Goal: Register for event/course

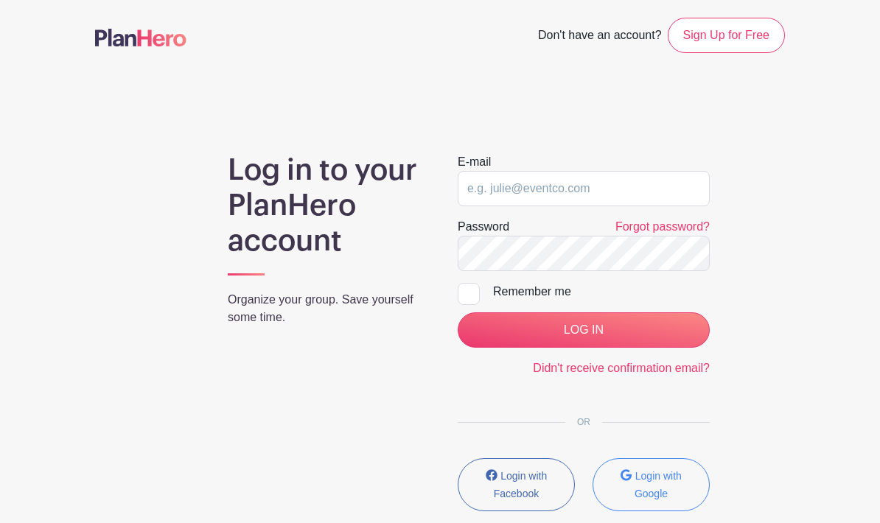
click at [502, 189] on input "email" at bounding box center [584, 188] width 252 height 35
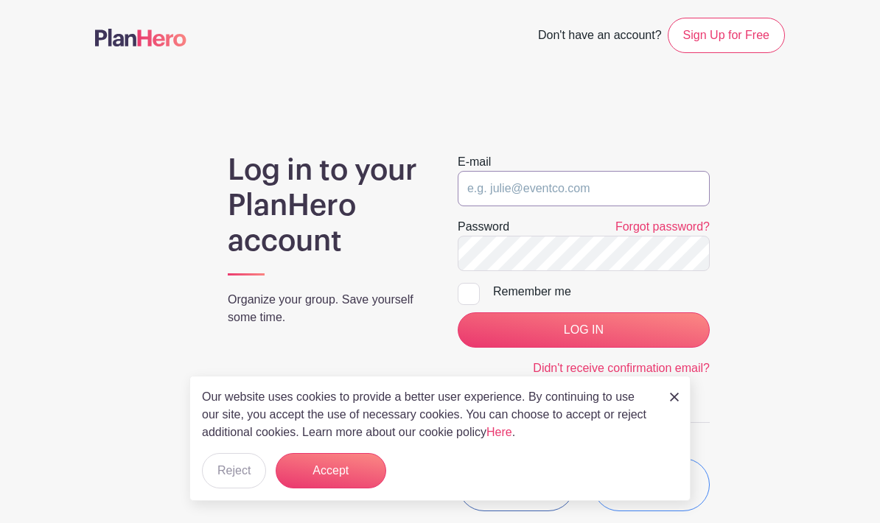
click at [537, 194] on input "email" at bounding box center [584, 188] width 252 height 35
type input "t"
type input "[EMAIL_ADDRESS][DOMAIN_NAME]"
click at [467, 283] on input "Remember me" at bounding box center [463, 288] width 10 height 10
checkbox input "true"
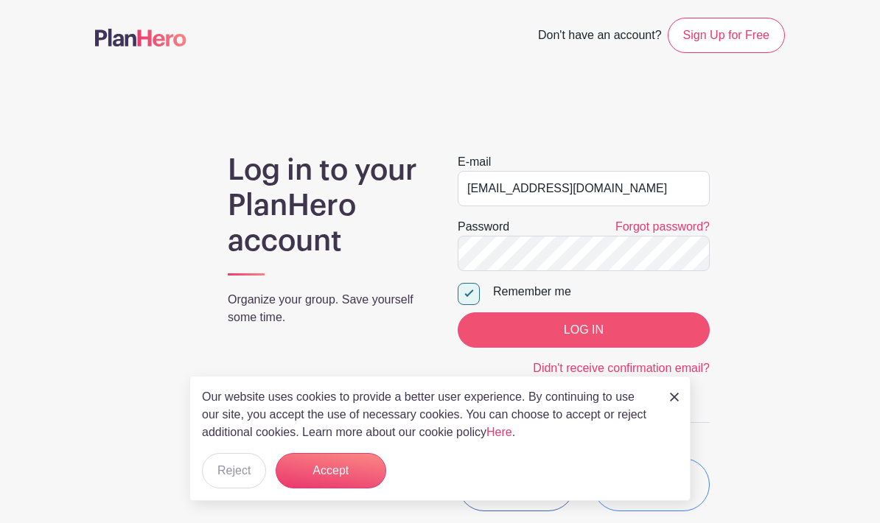
click at [566, 334] on input "LOG IN" at bounding box center [584, 329] width 252 height 35
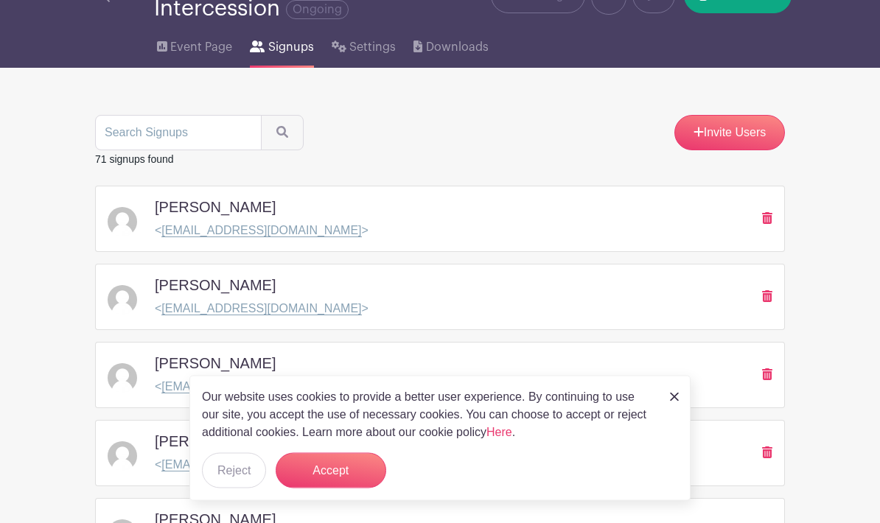
scroll to position [81, 0]
click at [220, 466] on button "Reject" at bounding box center [234, 470] width 64 height 35
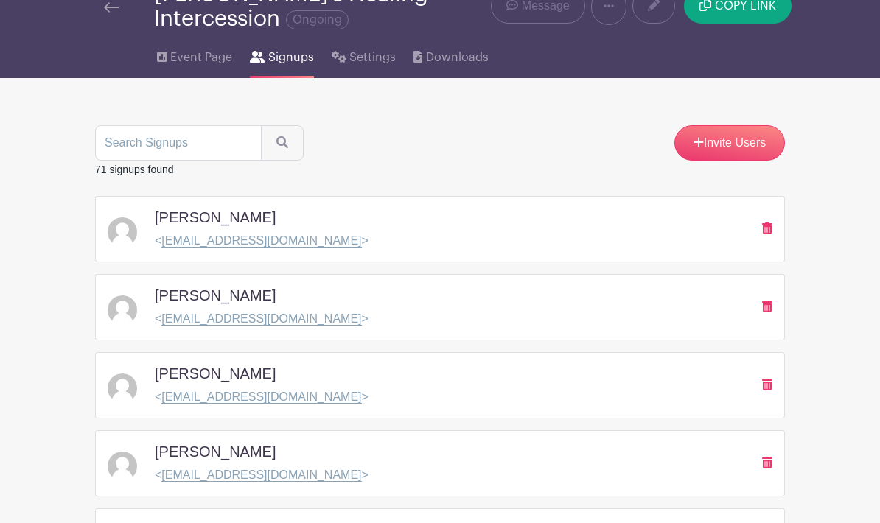
scroll to position [0, 0]
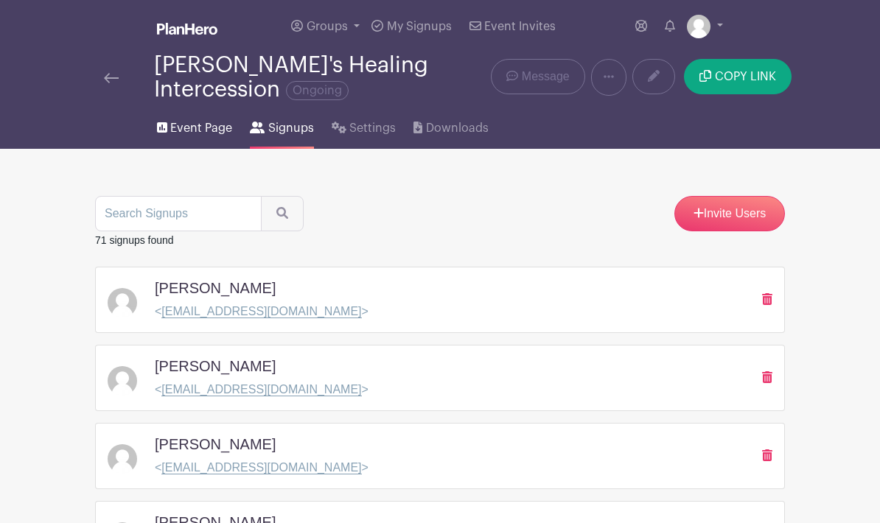
click at [178, 125] on span "Event Page" at bounding box center [201, 128] width 62 height 18
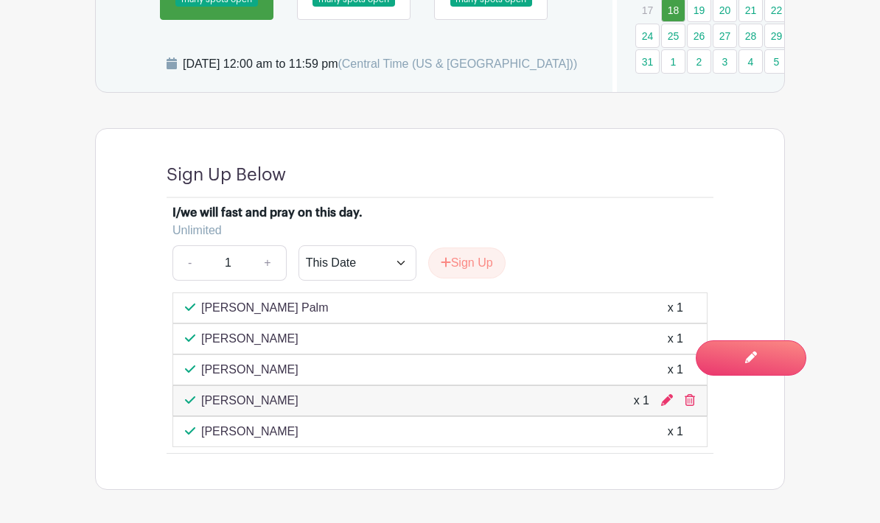
scroll to position [1112, 0]
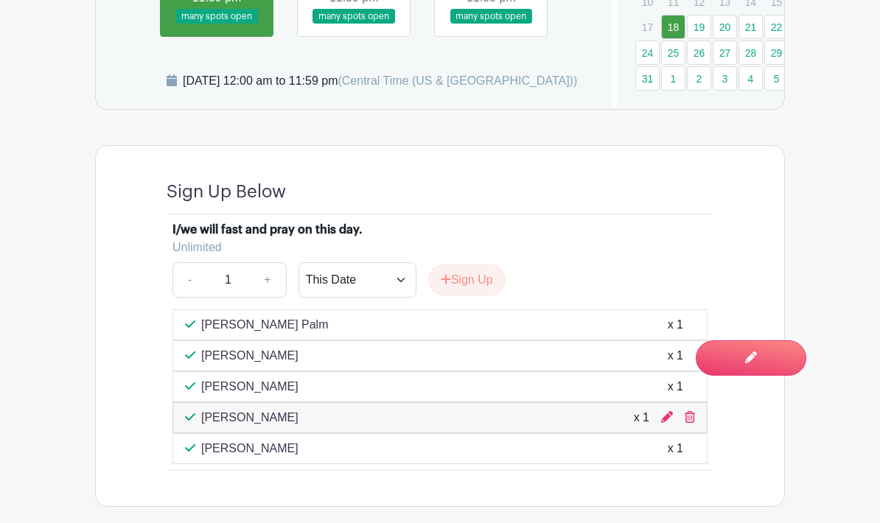
click at [354, 24] on link at bounding box center [354, 24] width 0 height 0
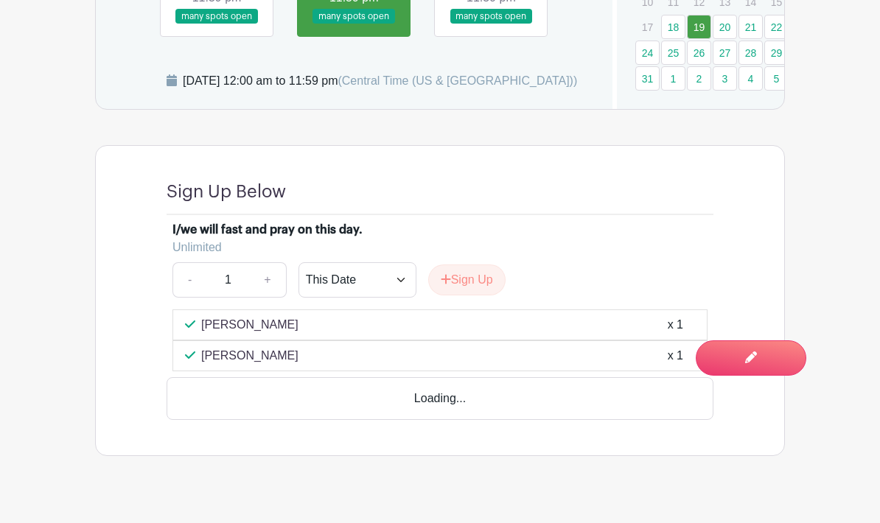
scroll to position [1129, 0]
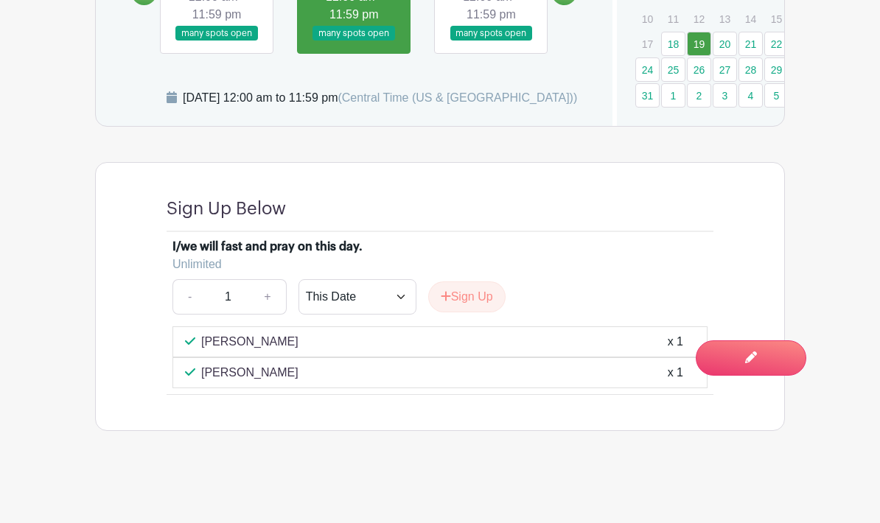
click at [491, 41] on link at bounding box center [491, 41] width 0 height 0
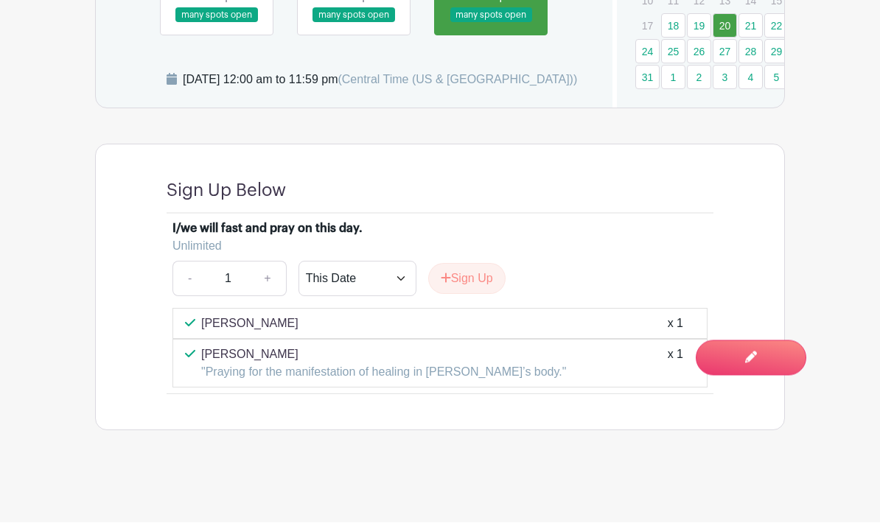
scroll to position [1124, 0]
click at [746, 14] on link "21" at bounding box center [750, 26] width 24 height 24
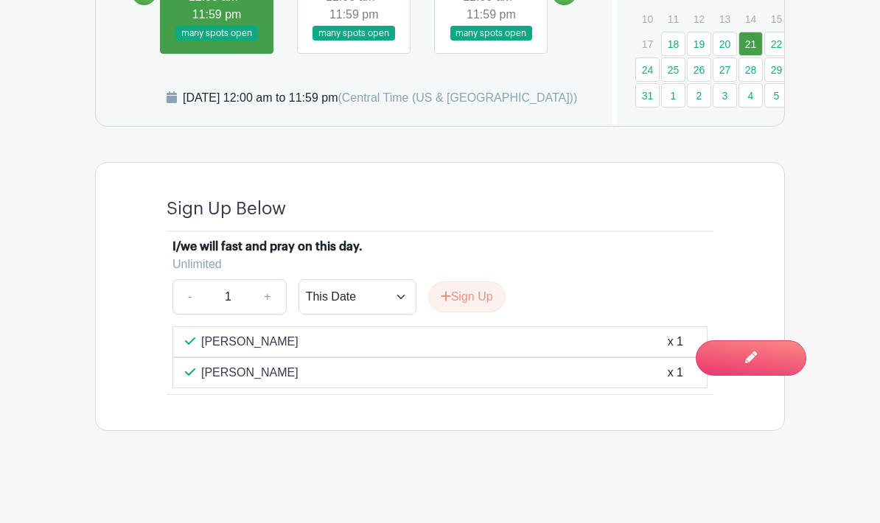
click at [777, 32] on link "22" at bounding box center [776, 44] width 24 height 24
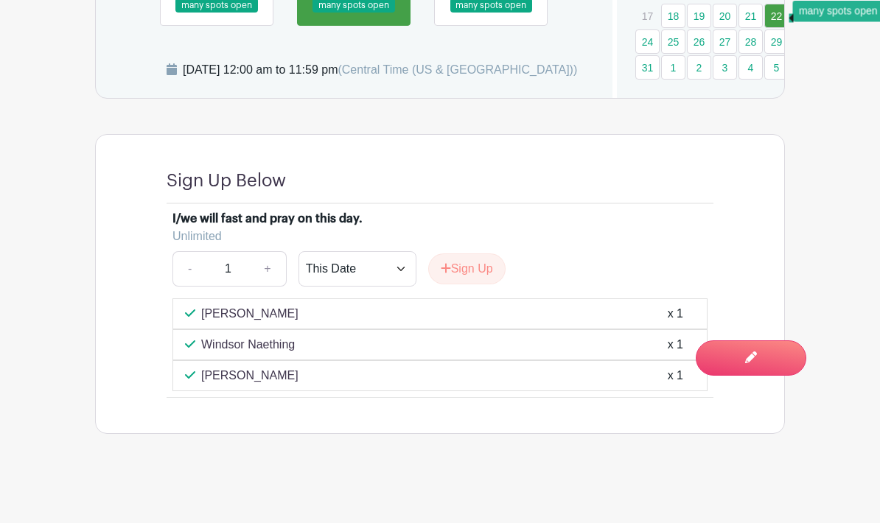
click at [780, 16] on link "22" at bounding box center [776, 16] width 24 height 24
click at [645, 36] on link "24" at bounding box center [647, 41] width 24 height 24
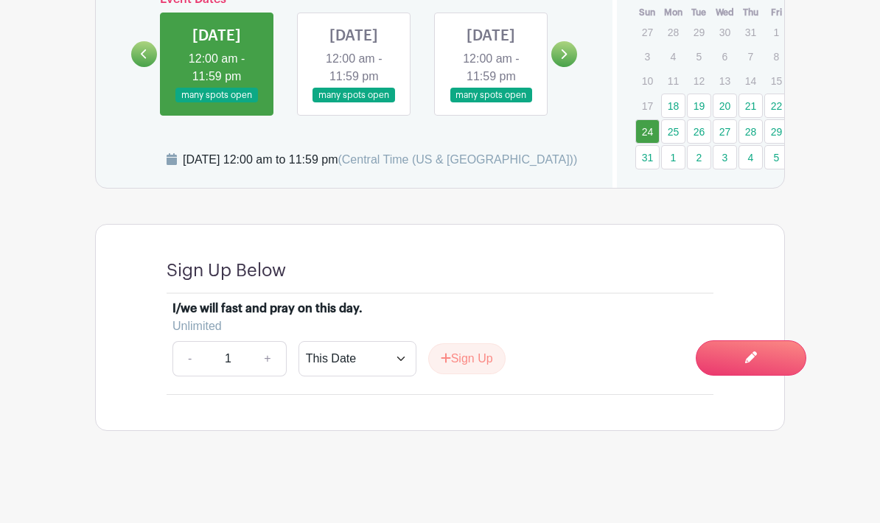
click at [649, 69] on p "10" at bounding box center [647, 80] width 24 height 23
click at [681, 119] on link "25" at bounding box center [673, 131] width 24 height 24
click at [670, 119] on link "25" at bounding box center [673, 131] width 24 height 24
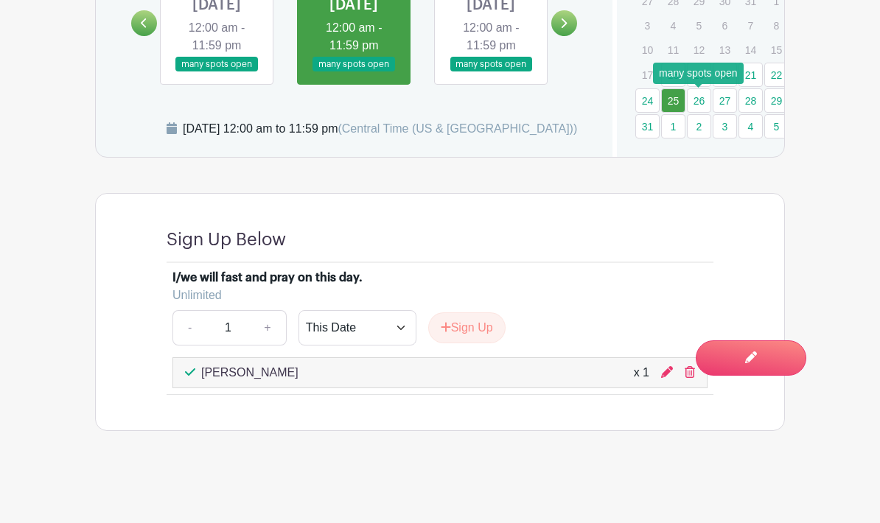
click at [691, 102] on link "26" at bounding box center [699, 100] width 24 height 24
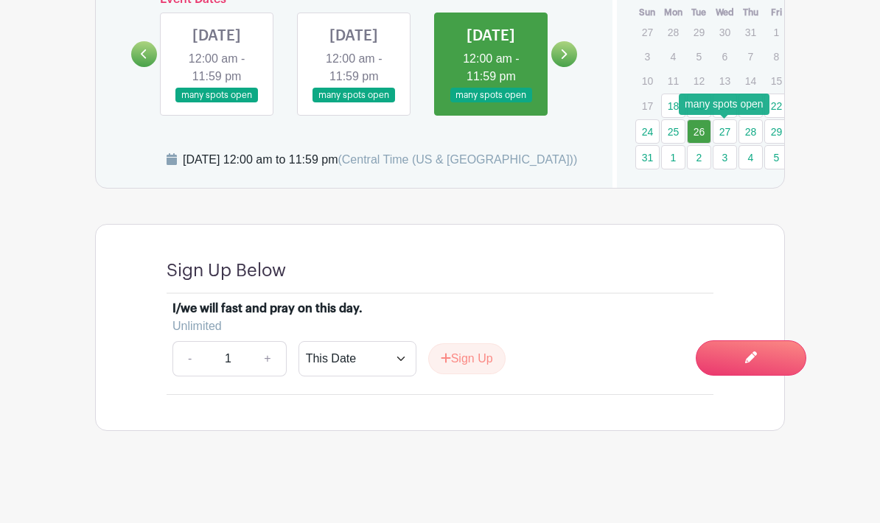
click at [718, 119] on link "27" at bounding box center [724, 131] width 24 height 24
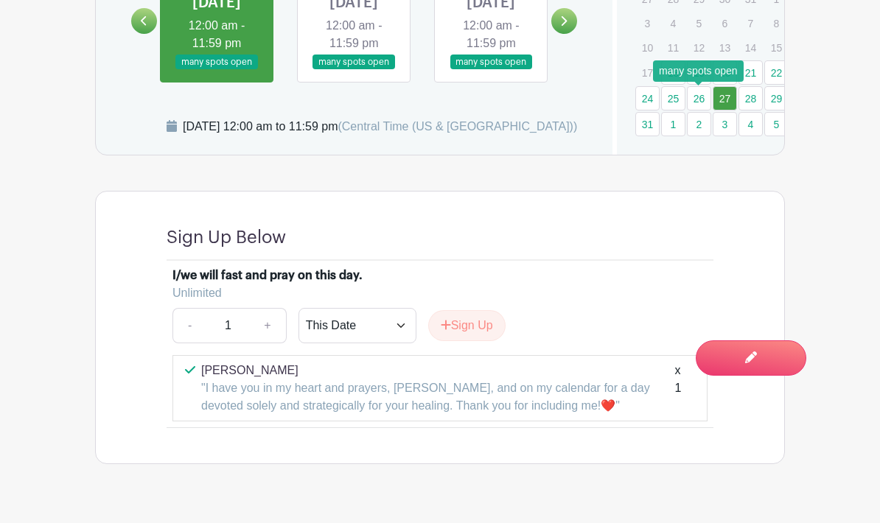
click at [698, 99] on link "26" at bounding box center [699, 98] width 24 height 24
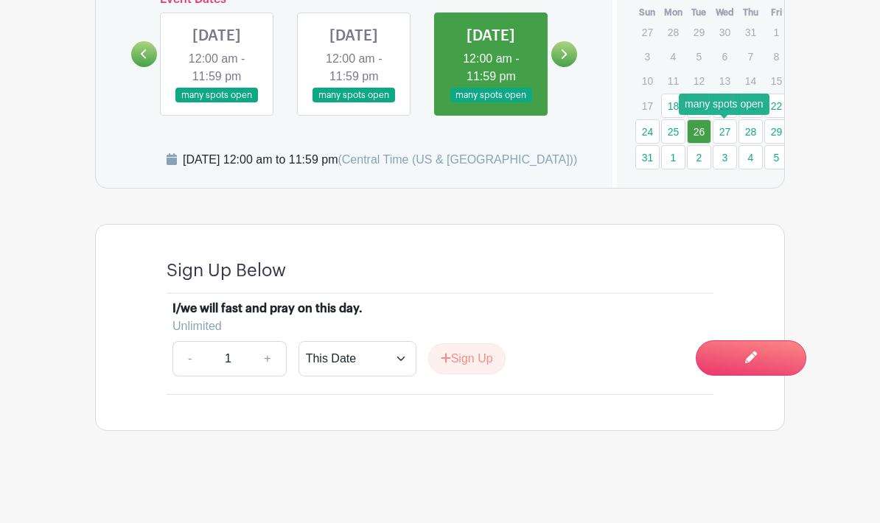
click at [726, 119] on link "27" at bounding box center [724, 131] width 24 height 24
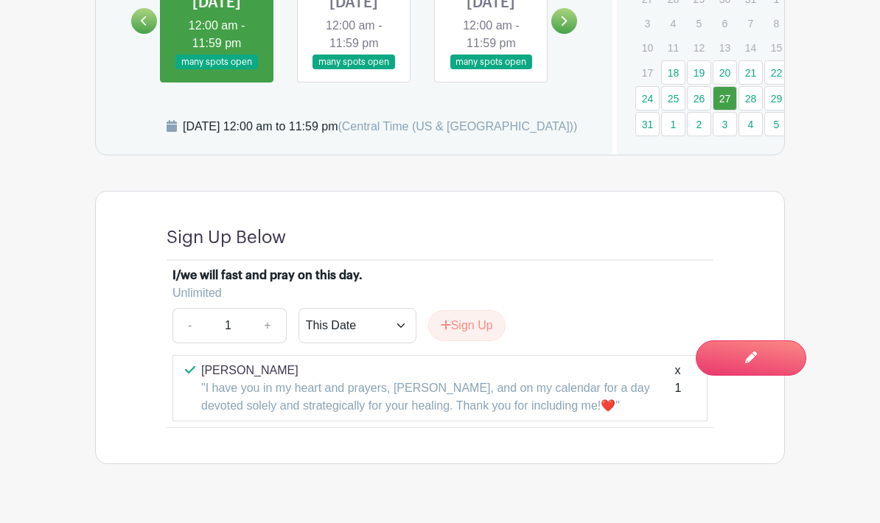
click at [730, 97] on link "27" at bounding box center [724, 98] width 24 height 24
click at [757, 97] on link "28" at bounding box center [750, 98] width 24 height 24
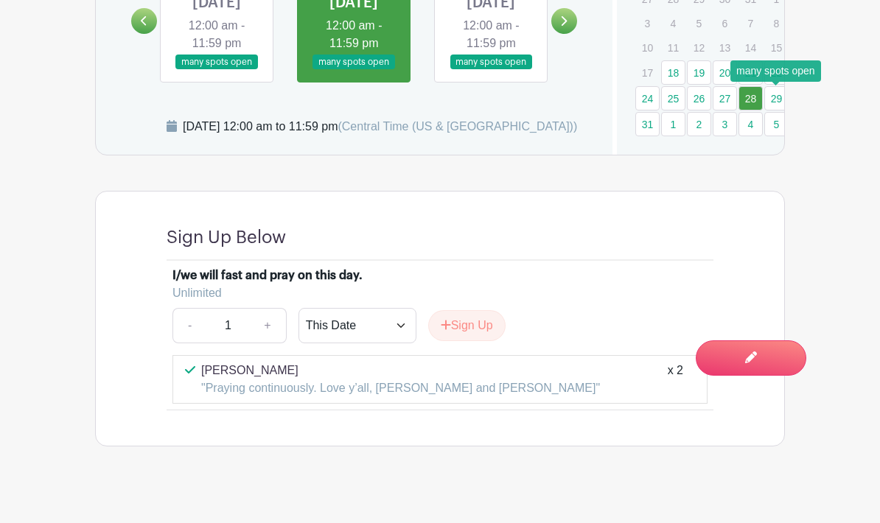
click at [782, 99] on link "29" at bounding box center [776, 98] width 24 height 24
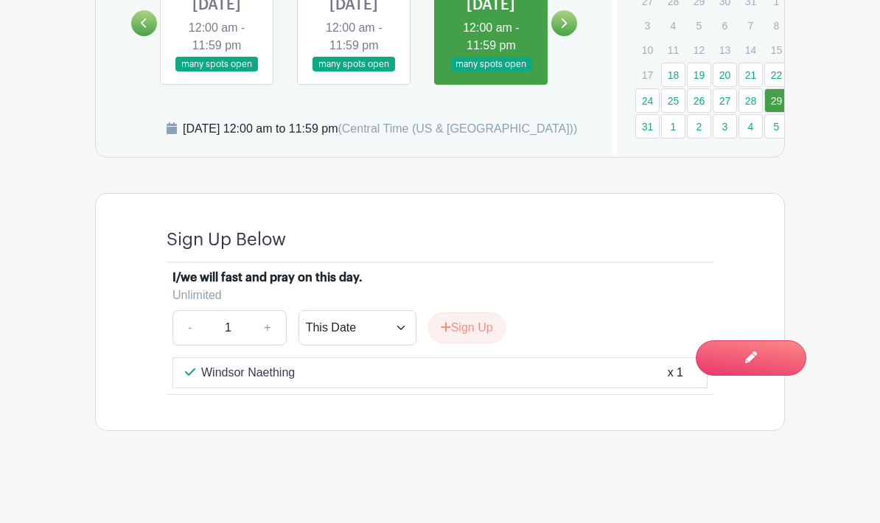
click at [778, 98] on link "29" at bounding box center [776, 100] width 24 height 24
click at [650, 123] on link "31" at bounding box center [647, 126] width 24 height 24
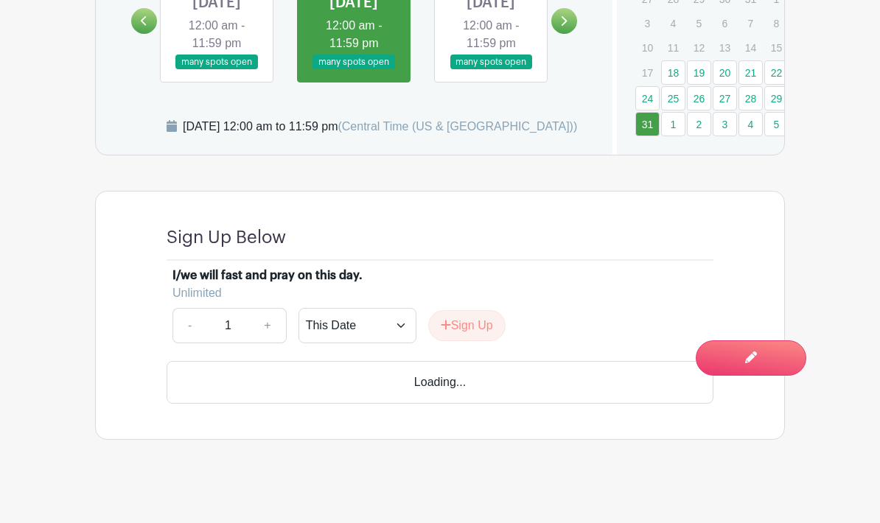
scroll to position [1062, 0]
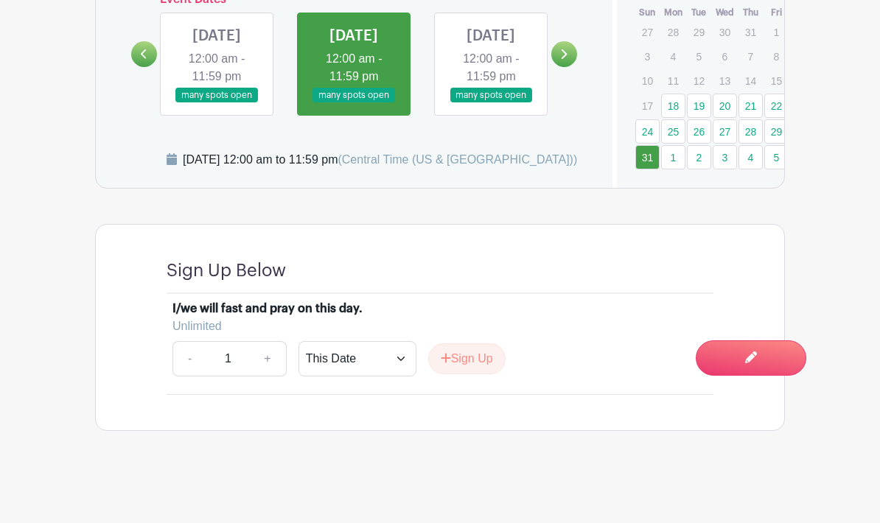
click at [670, 145] on link "1" at bounding box center [673, 157] width 24 height 24
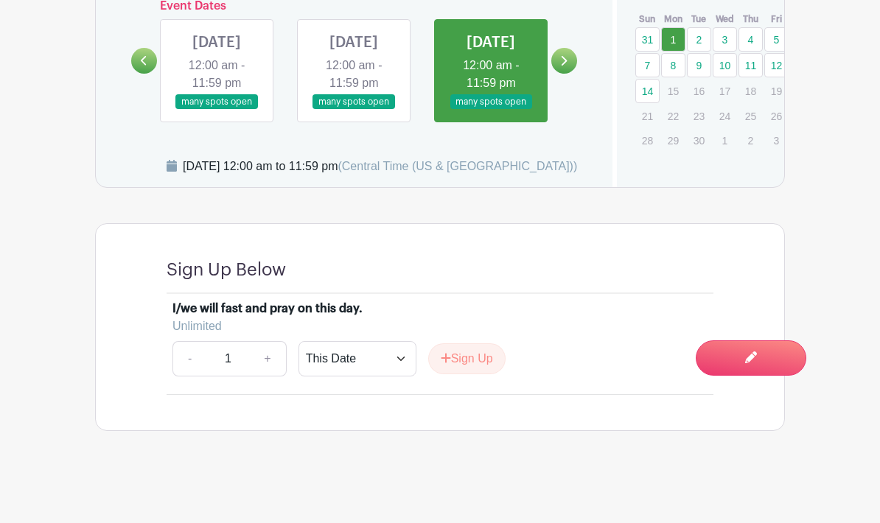
click at [670, 135] on div "Hide Calendar September 2025 Sun Mon Tue Wed Thu Fri Sat 31 1 2 3 4 5 6 7 8 9 1…" at bounding box center [698, 55] width 172 height 264
click at [702, 27] on link "2" at bounding box center [699, 39] width 24 height 24
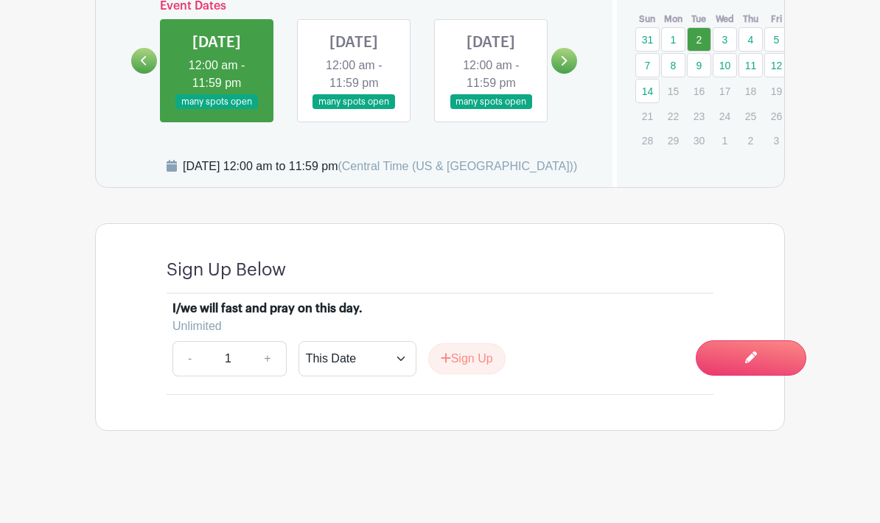
click at [729, 27] on link "3" at bounding box center [724, 39] width 24 height 24
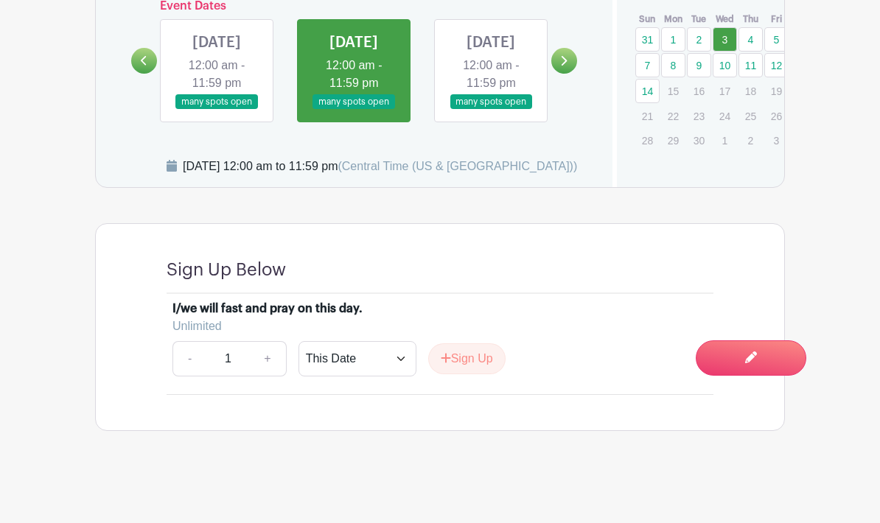
click at [752, 27] on link "4" at bounding box center [750, 39] width 24 height 24
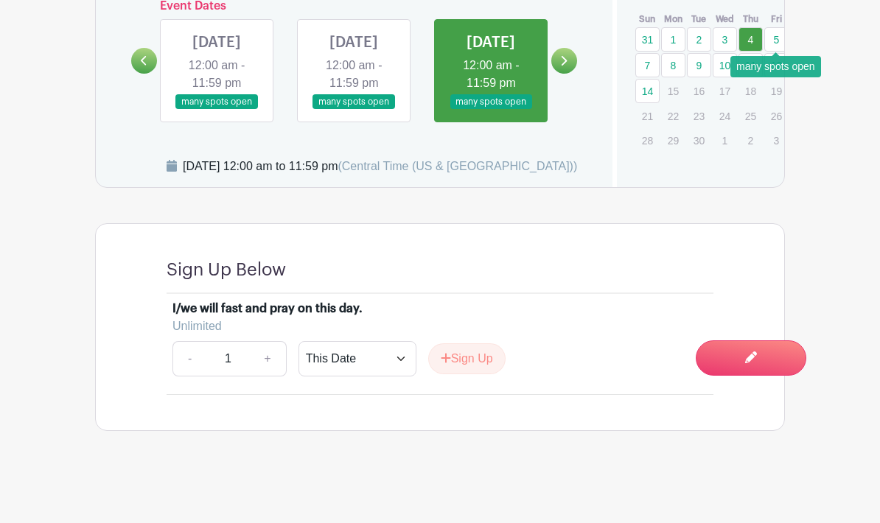
click at [775, 27] on link "5" at bounding box center [776, 39] width 24 height 24
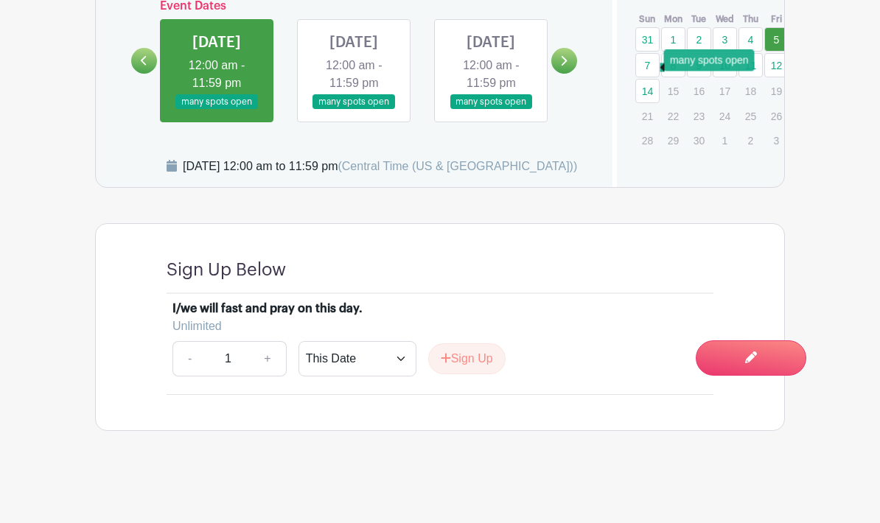
click at [647, 53] on link "7" at bounding box center [647, 65] width 24 height 24
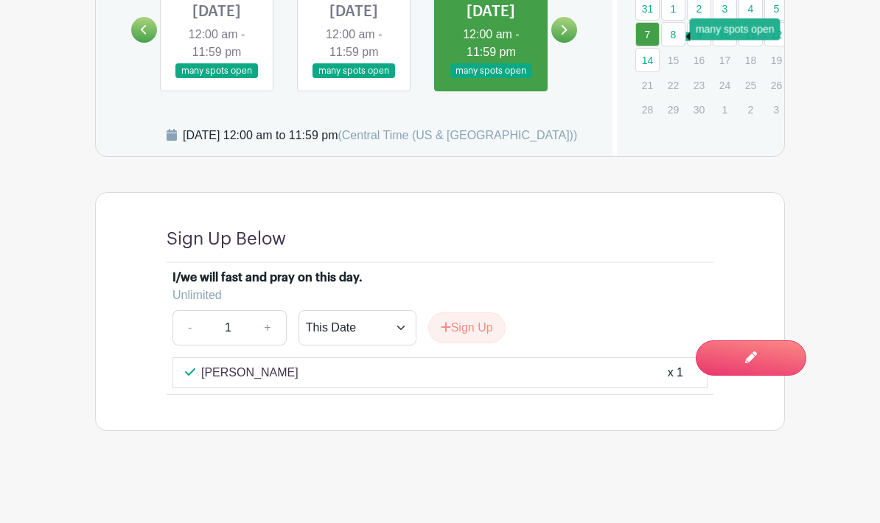
click at [679, 32] on link "8" at bounding box center [673, 34] width 24 height 24
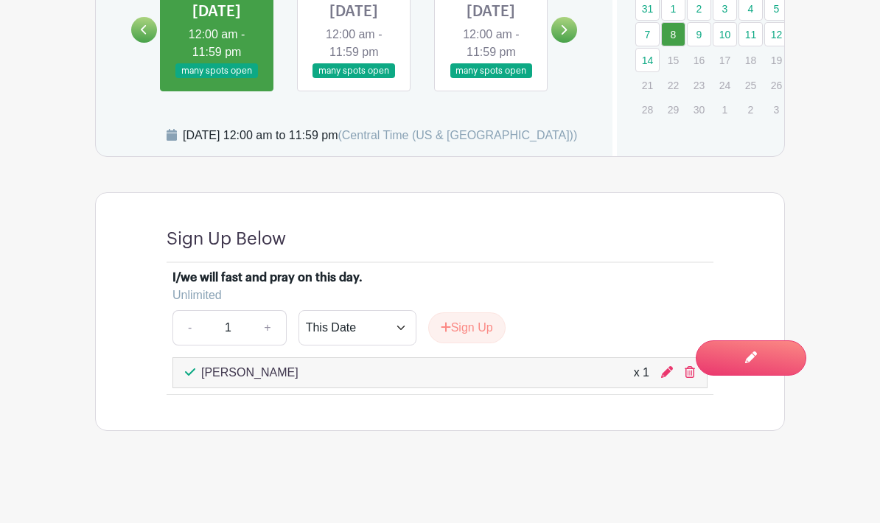
click at [704, 31] on link "9" at bounding box center [699, 34] width 24 height 24
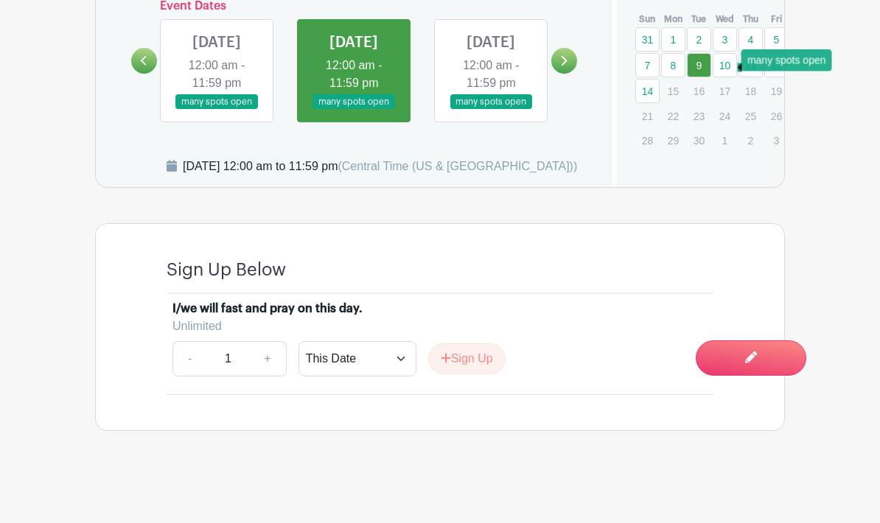
click at [733, 53] on link "10" at bounding box center [724, 65] width 24 height 24
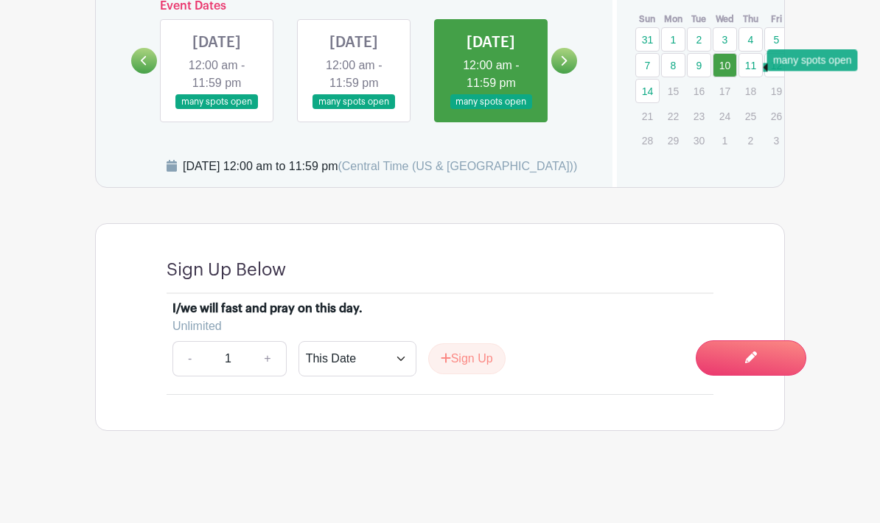
click at [759, 53] on link "11" at bounding box center [750, 65] width 24 height 24
click at [749, 53] on link "11" at bounding box center [750, 65] width 24 height 24
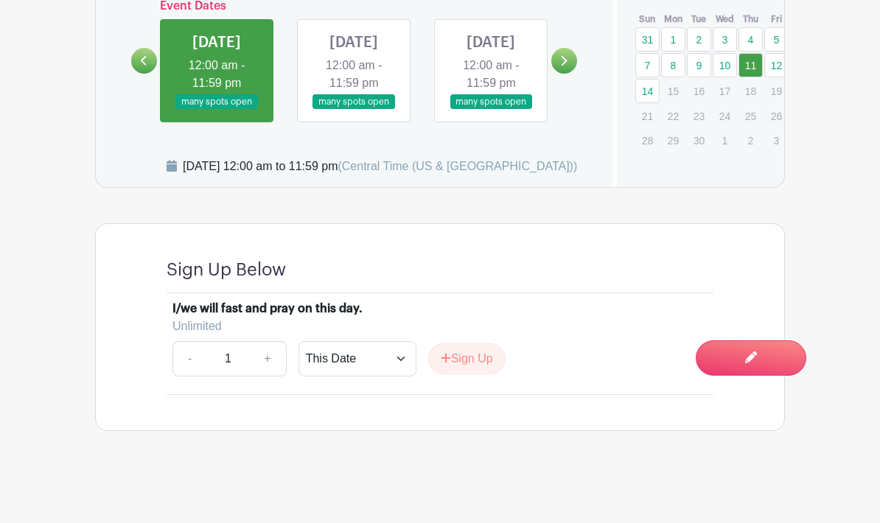
click at [777, 53] on link "12" at bounding box center [776, 65] width 24 height 24
